Goal: Entertainment & Leisure: Consume media (video, audio)

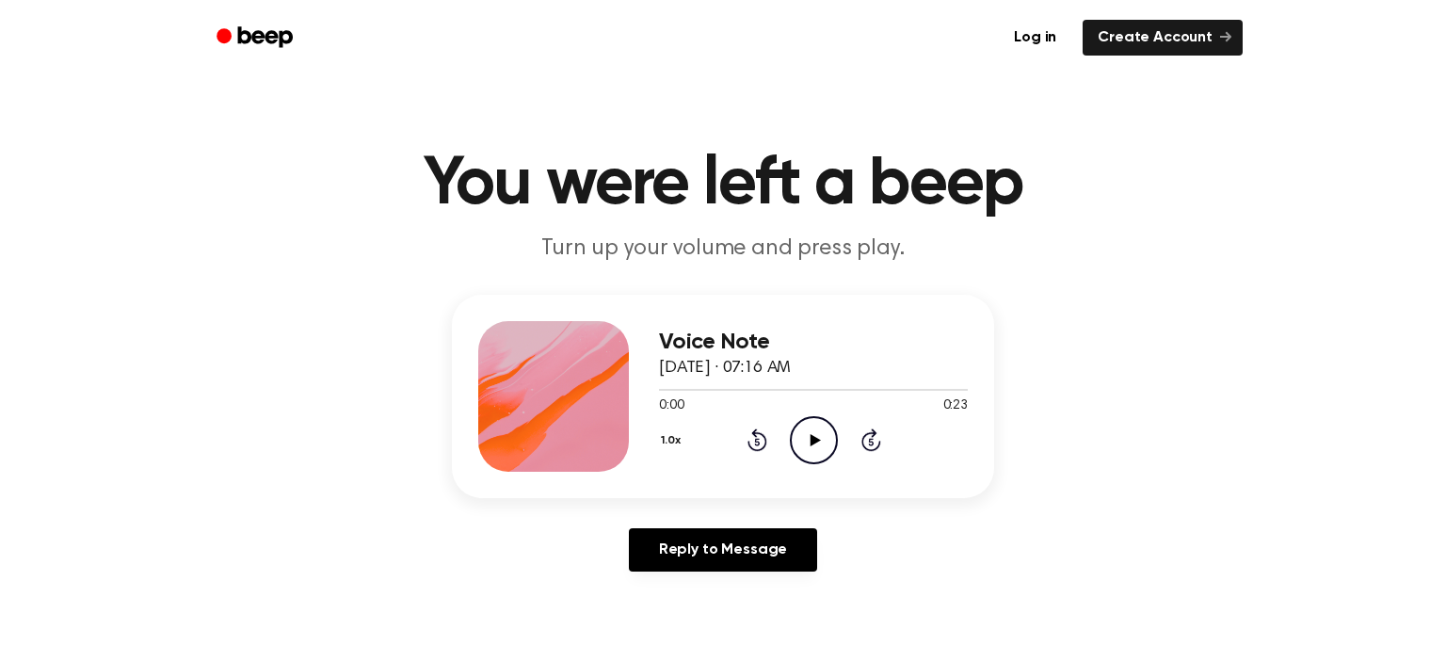
click at [836, 444] on circle at bounding box center [814, 440] width 46 height 46
click at [831, 429] on icon "Play Audio" at bounding box center [814, 440] width 48 height 48
click at [805, 438] on icon "Play Audio" at bounding box center [814, 440] width 48 height 48
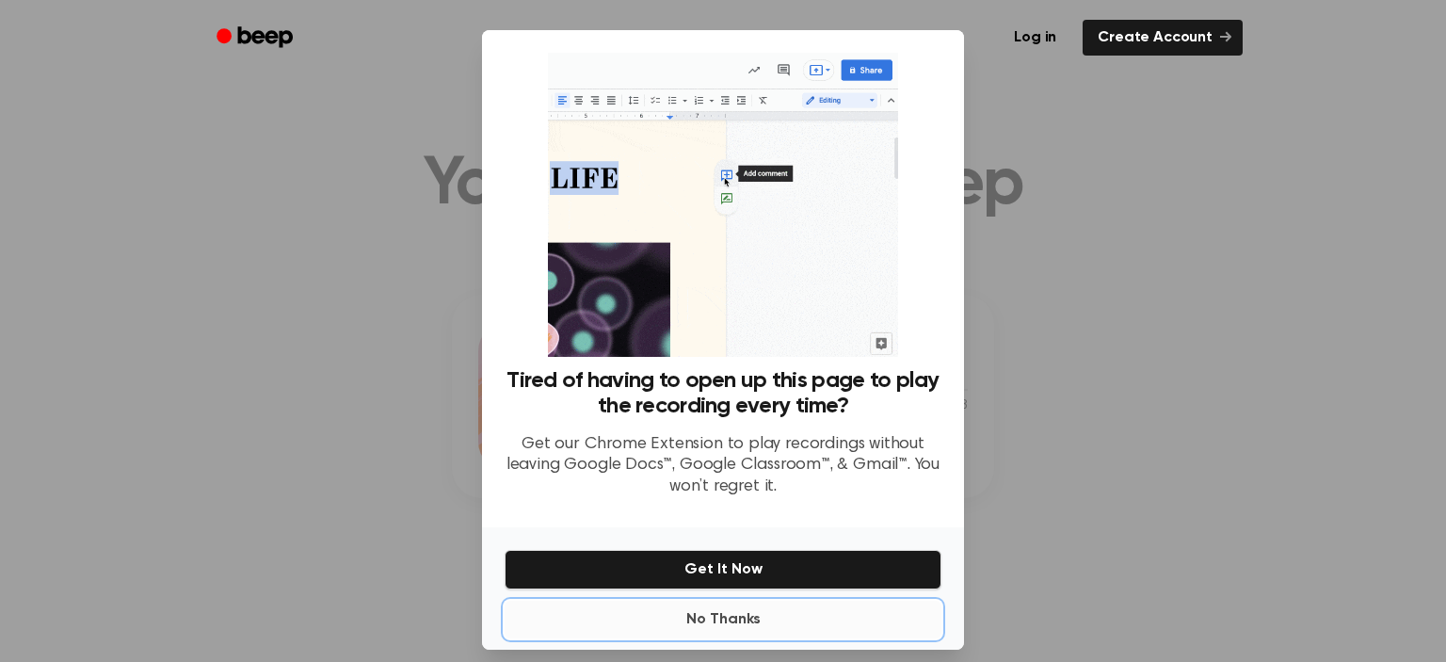
click at [757, 602] on button "No Thanks" at bounding box center [723, 620] width 437 height 38
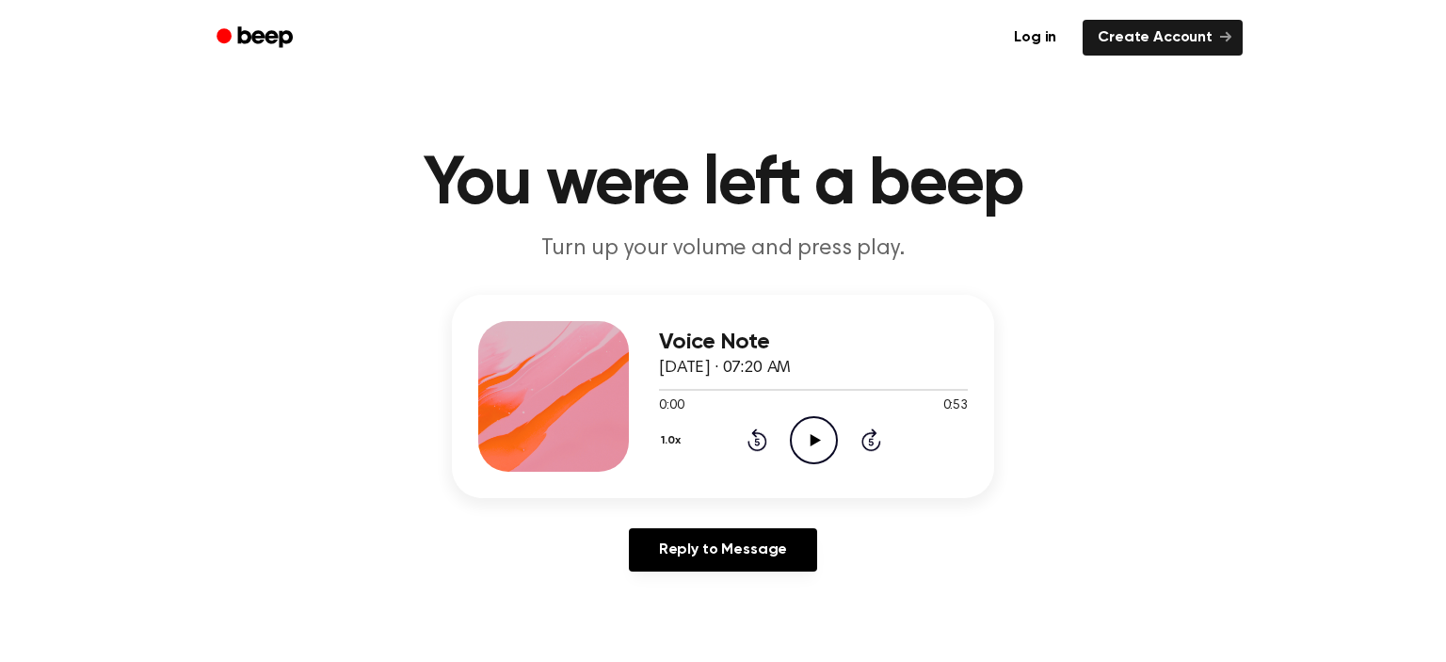
click at [804, 449] on icon "Play Audio" at bounding box center [814, 440] width 48 height 48
